Goal: Connect with others: Establish contact or relationships with other users

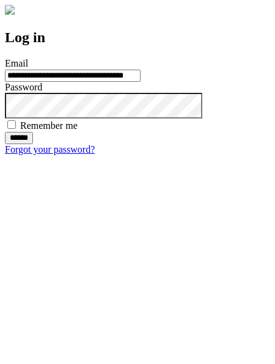
type input "**********"
click at [33, 144] on input "******" at bounding box center [19, 138] width 28 height 12
